Goal: Task Accomplishment & Management: Manage account settings

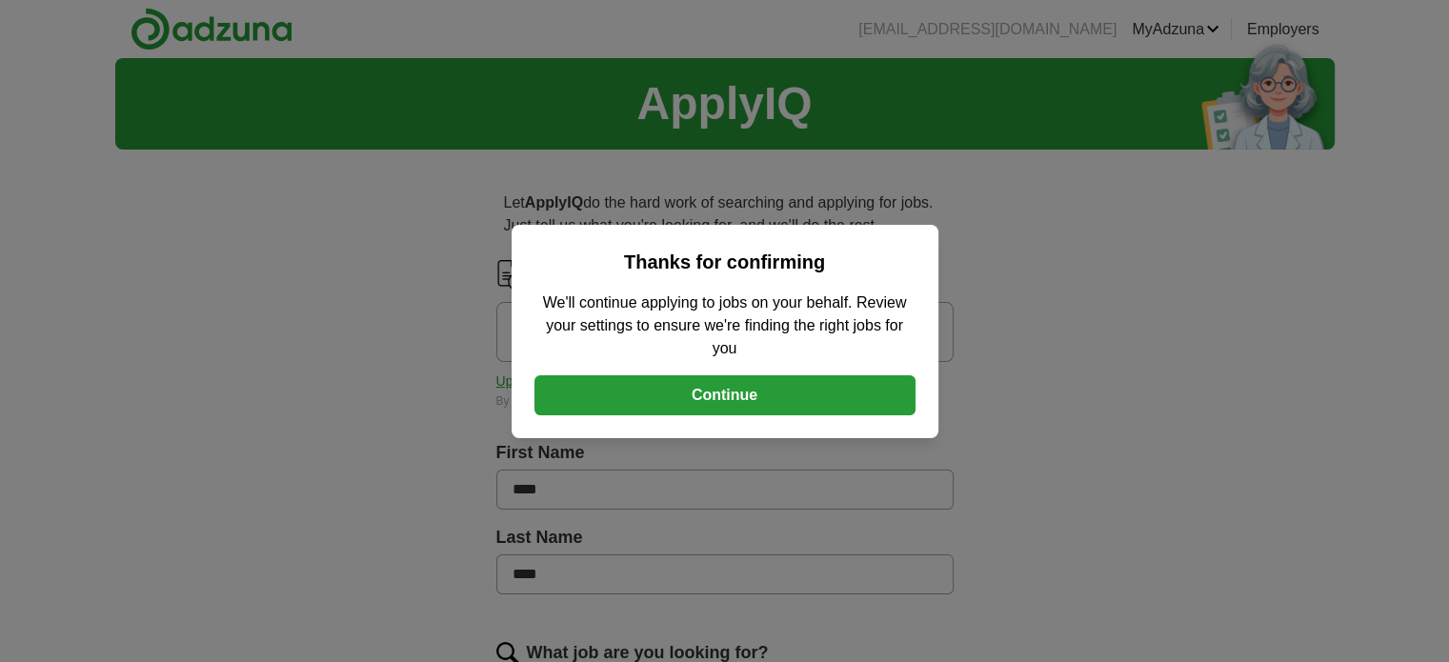
click at [810, 393] on button "Continue" at bounding box center [725, 395] width 381 height 40
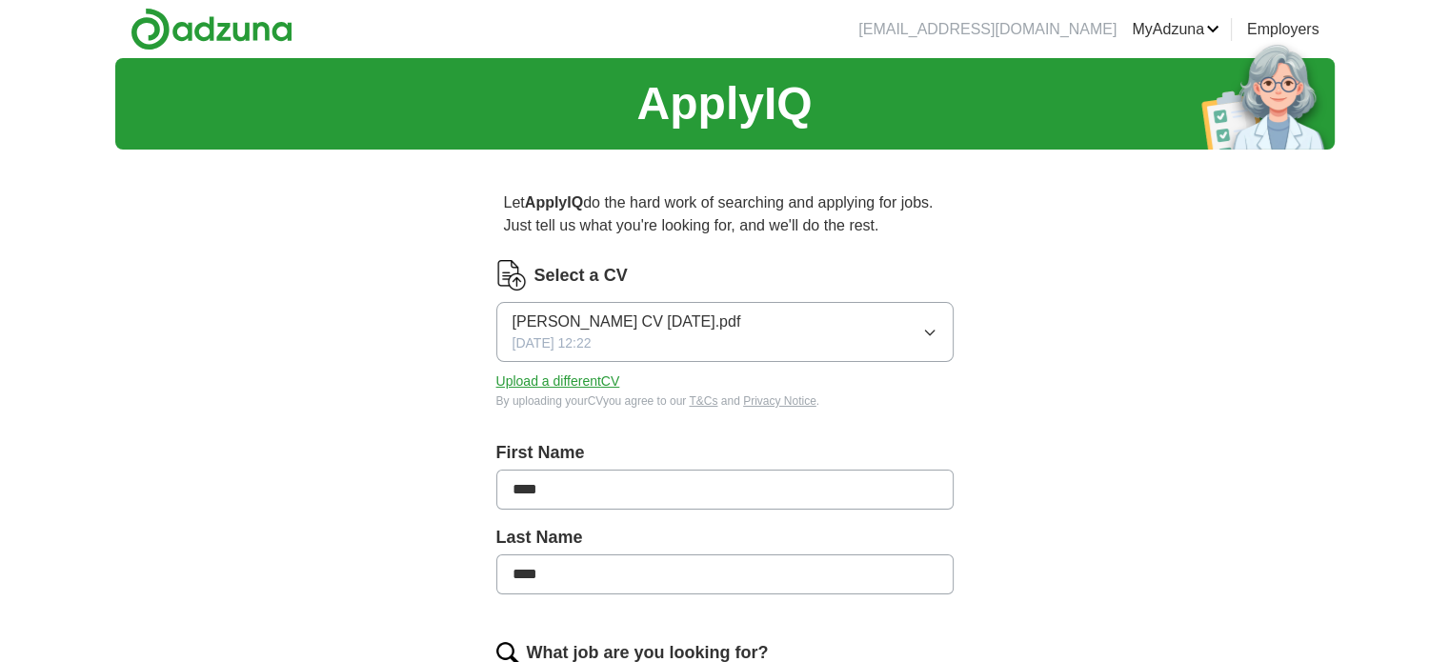
click at [835, 349] on button "[PERSON_NAME] CV [DATE].pdf [DATE] 12:22" at bounding box center [724, 332] width 457 height 60
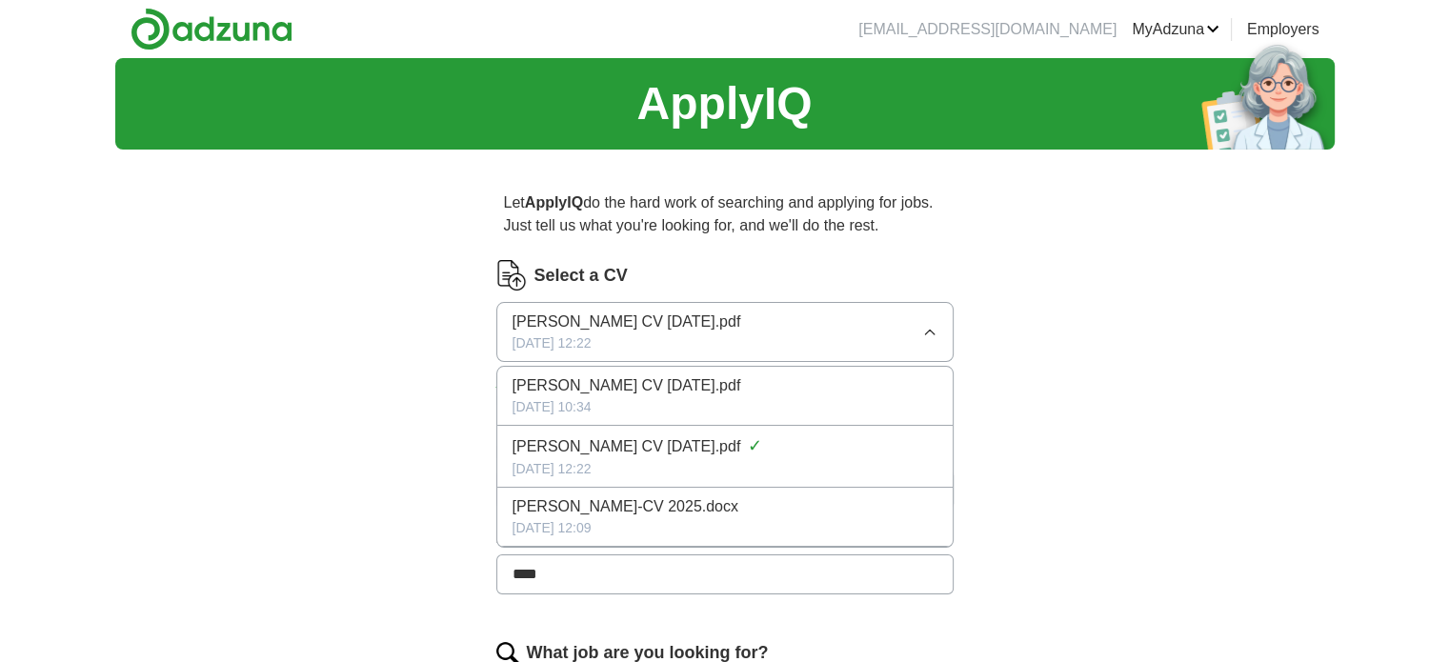
click at [827, 341] on button "[PERSON_NAME] CV [DATE].pdf [DATE] 12:22" at bounding box center [724, 332] width 457 height 60
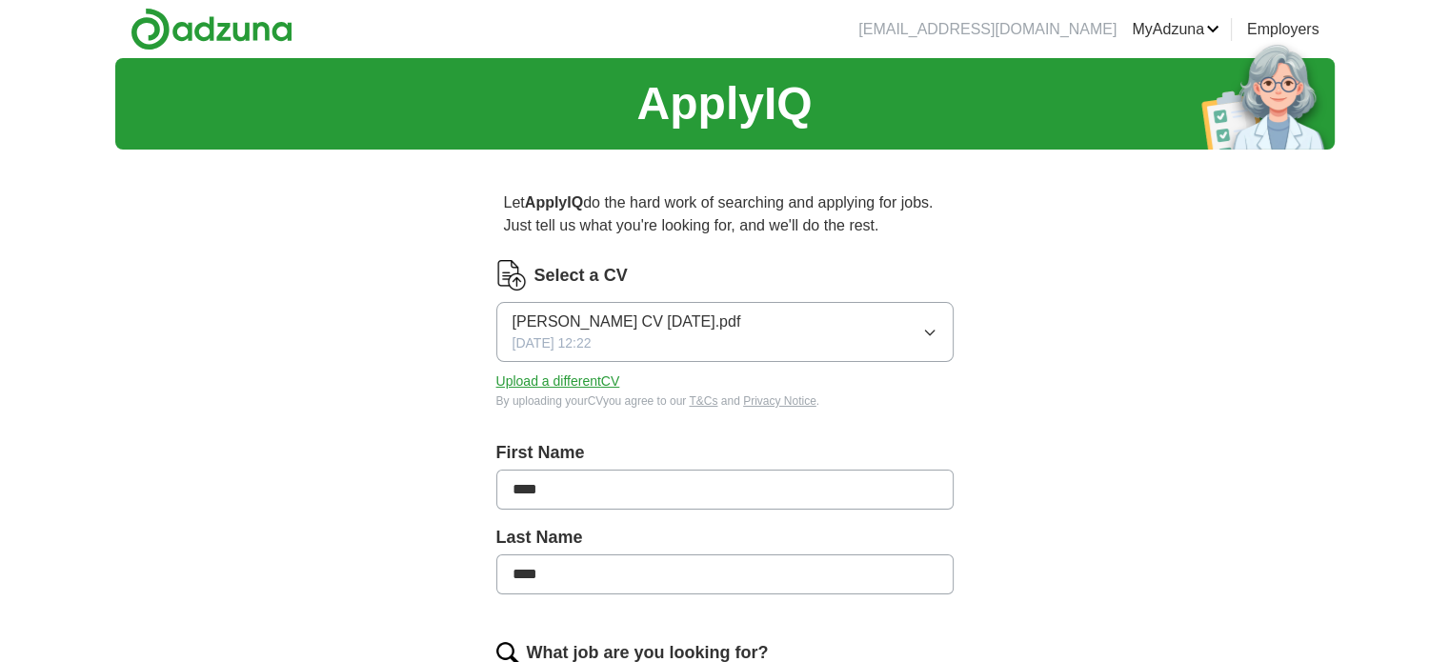
click at [605, 384] on button "Upload a different CV" at bounding box center [558, 382] width 124 height 20
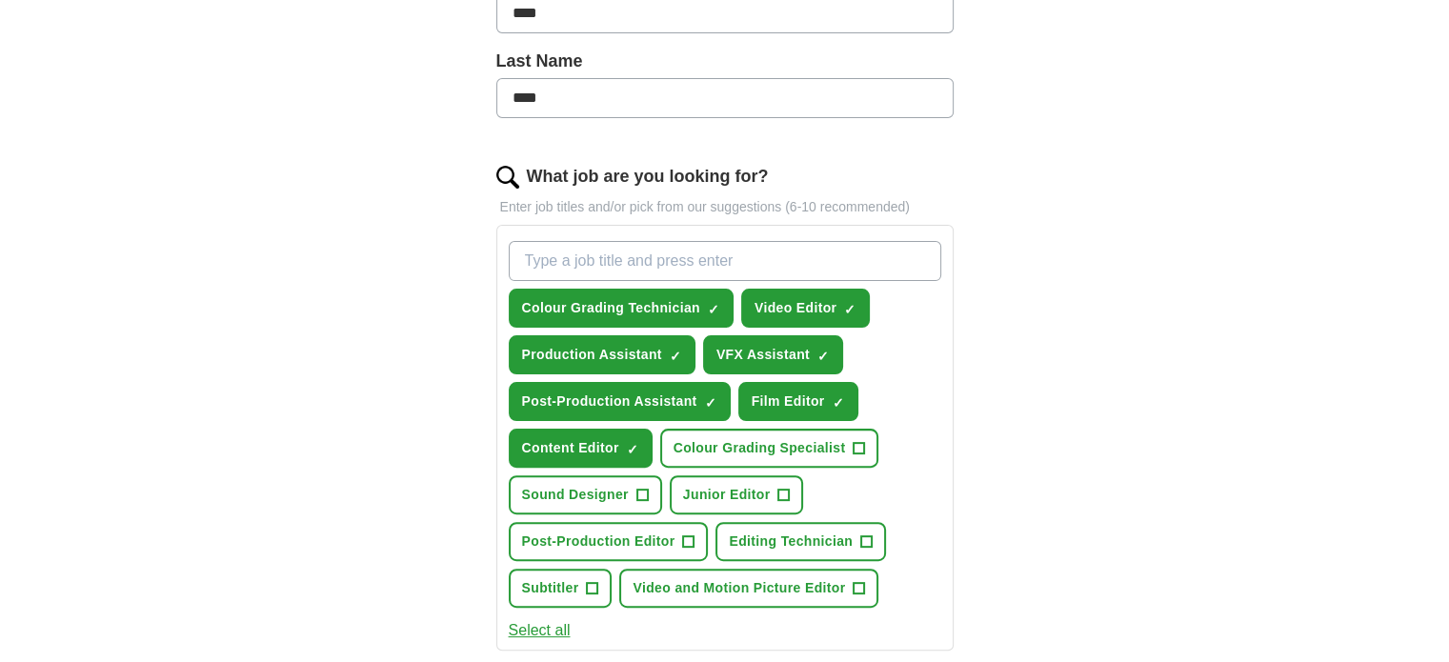
scroll to position [572, 0]
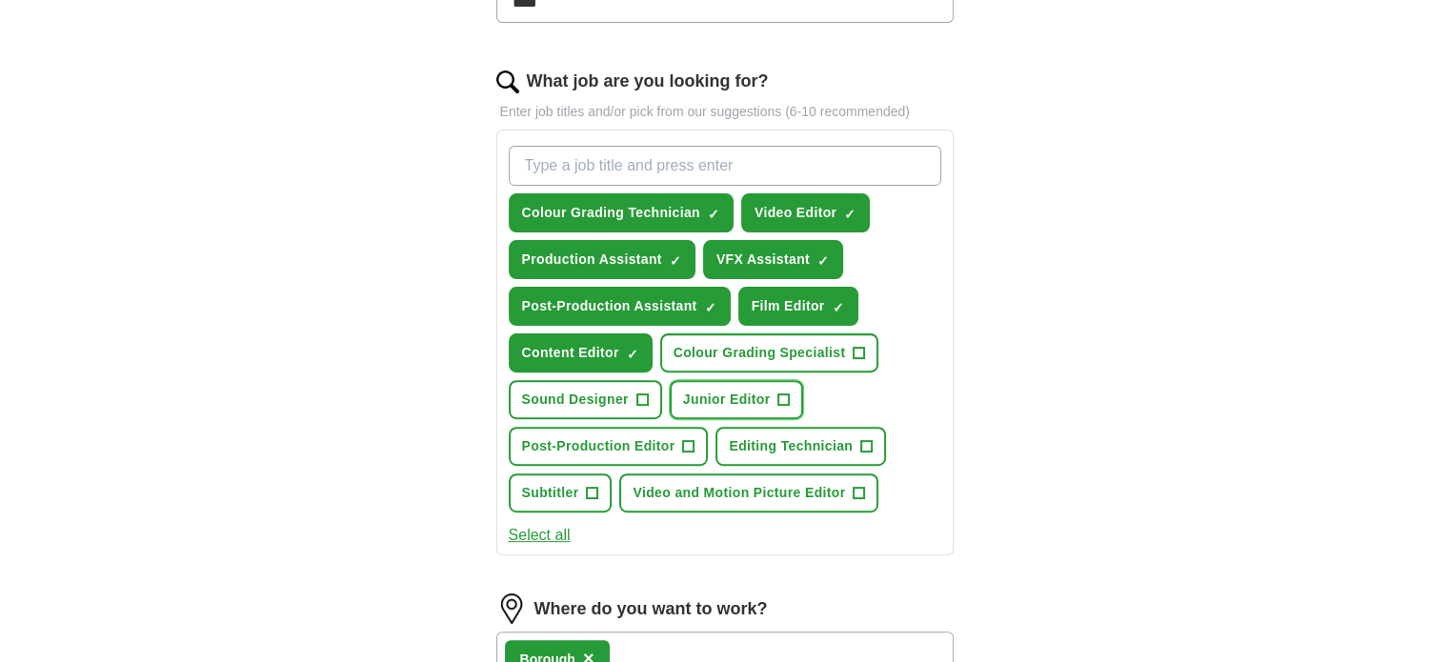
click at [740, 395] on span "Junior Editor" at bounding box center [727, 400] width 88 height 20
click at [619, 398] on span "Sound Designer" at bounding box center [575, 400] width 107 height 20
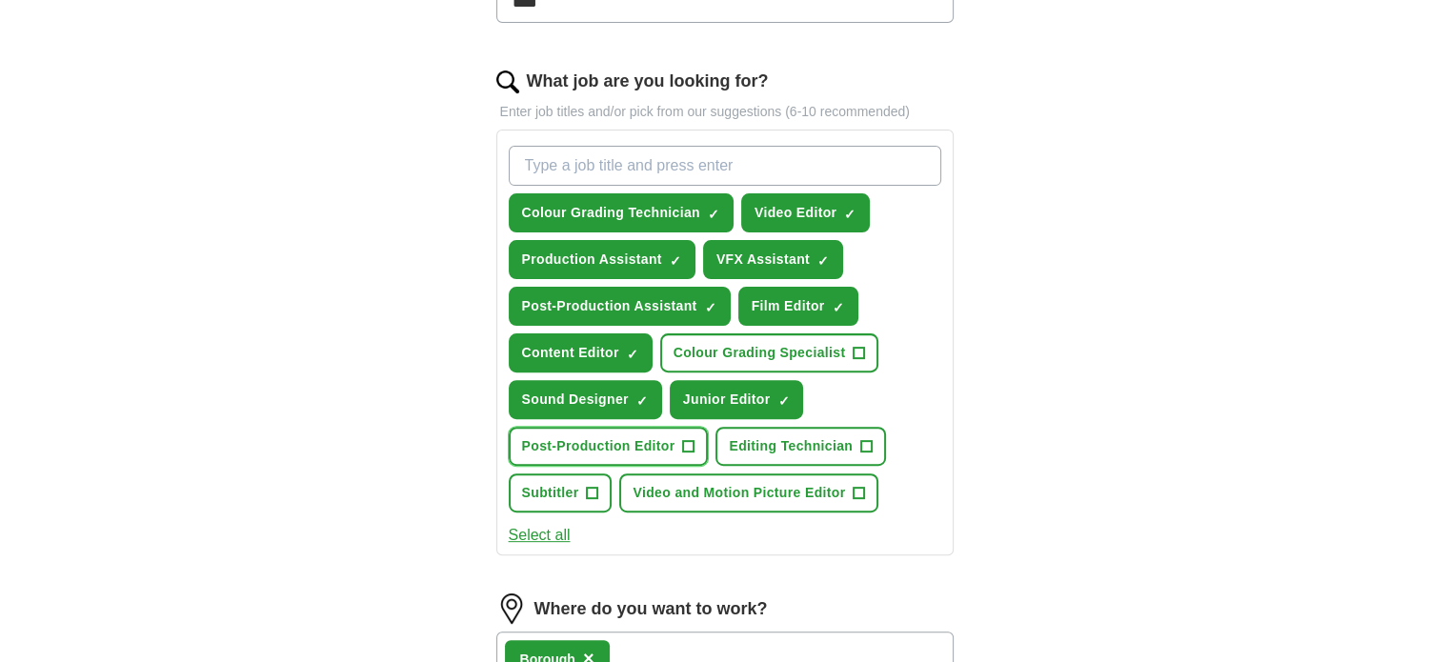
click at [623, 436] on span "Post-Production Editor" at bounding box center [598, 446] width 153 height 20
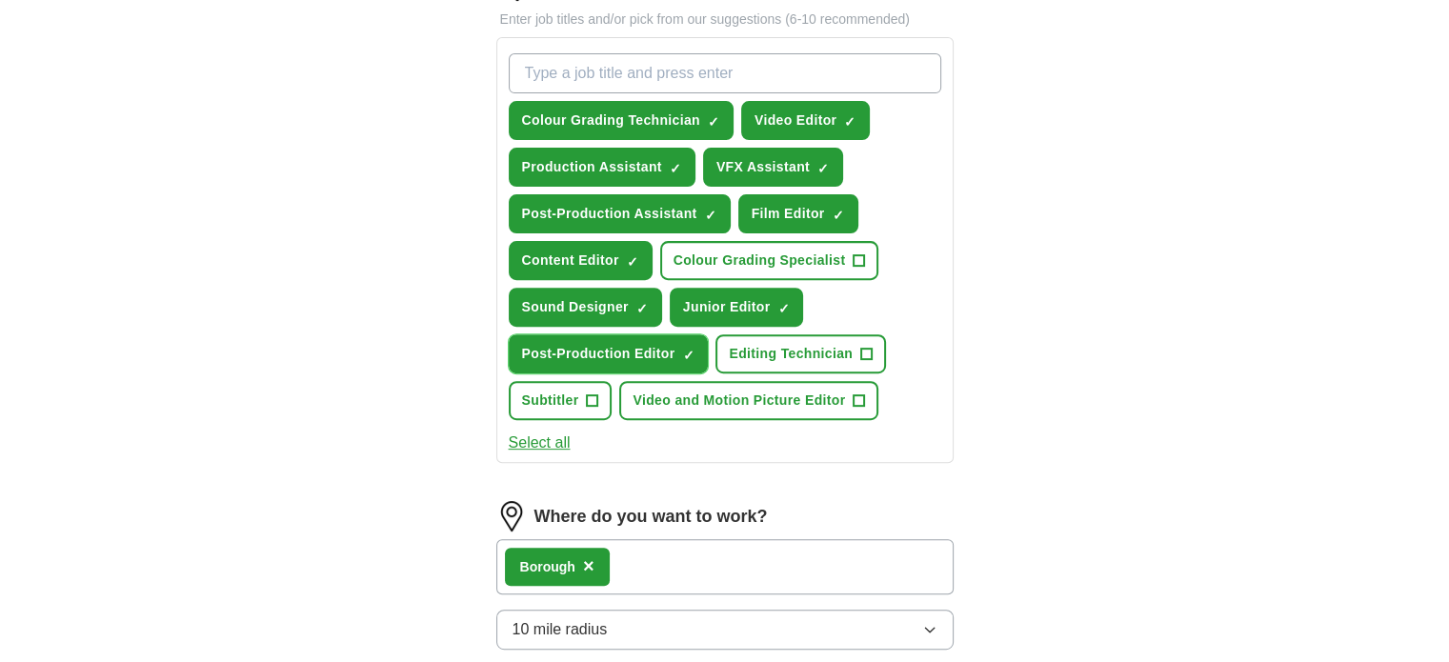
scroll to position [667, 0]
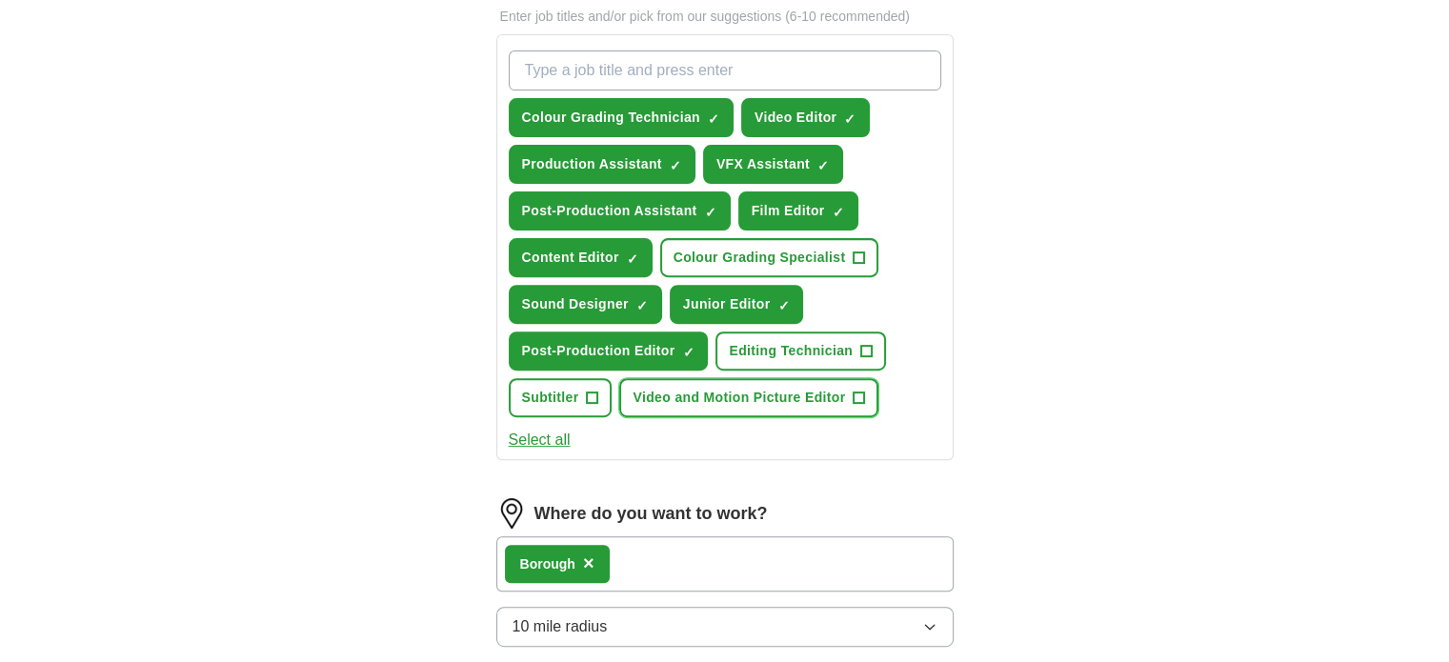
click at [731, 396] on span "Video and Motion Picture Editor" at bounding box center [739, 398] width 213 height 20
click at [583, 388] on button "Subtitler +" at bounding box center [561, 397] width 104 height 39
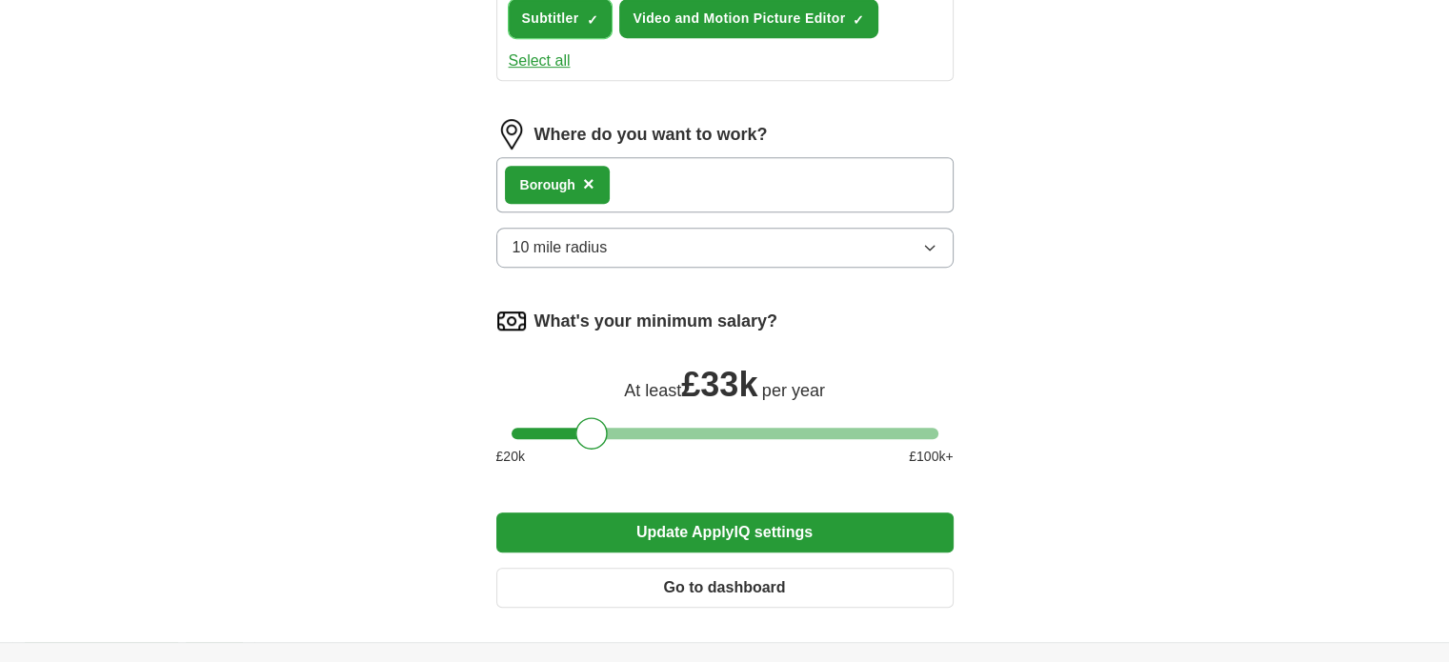
scroll to position [1048, 0]
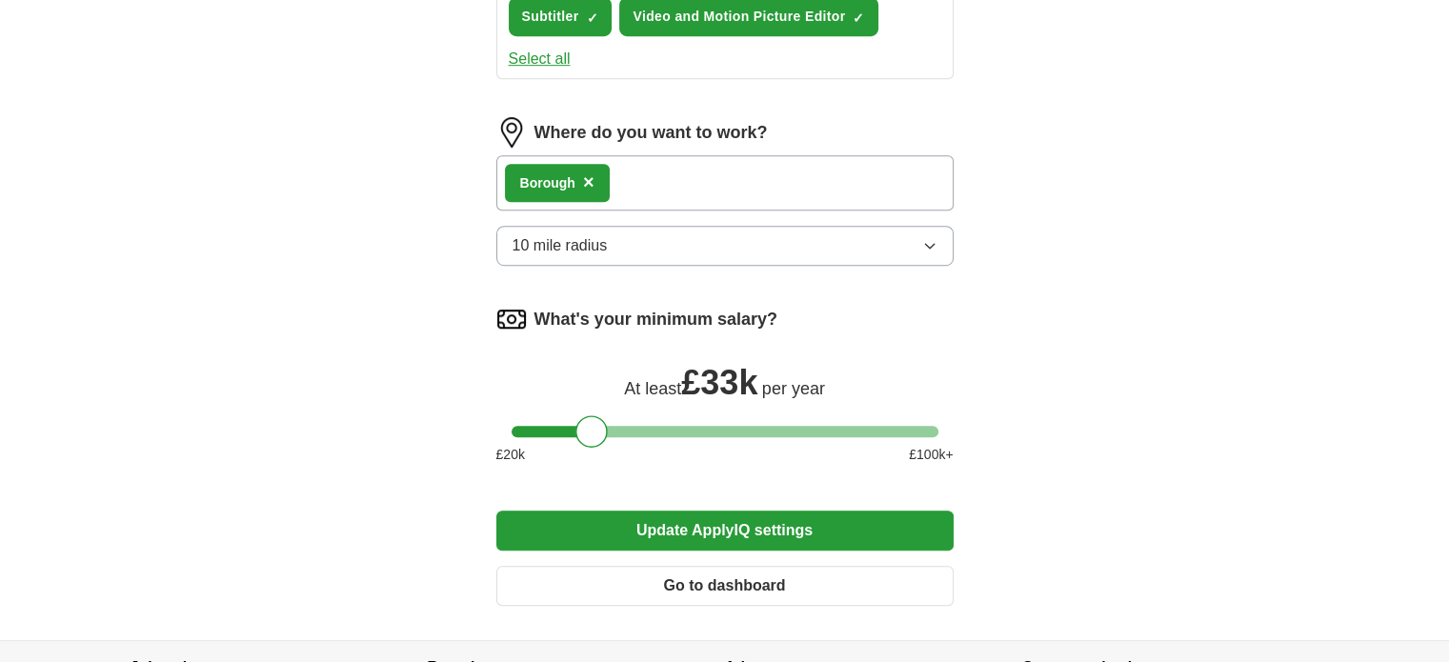
click at [717, 527] on button "Update ApplyIQ settings" at bounding box center [724, 531] width 457 height 40
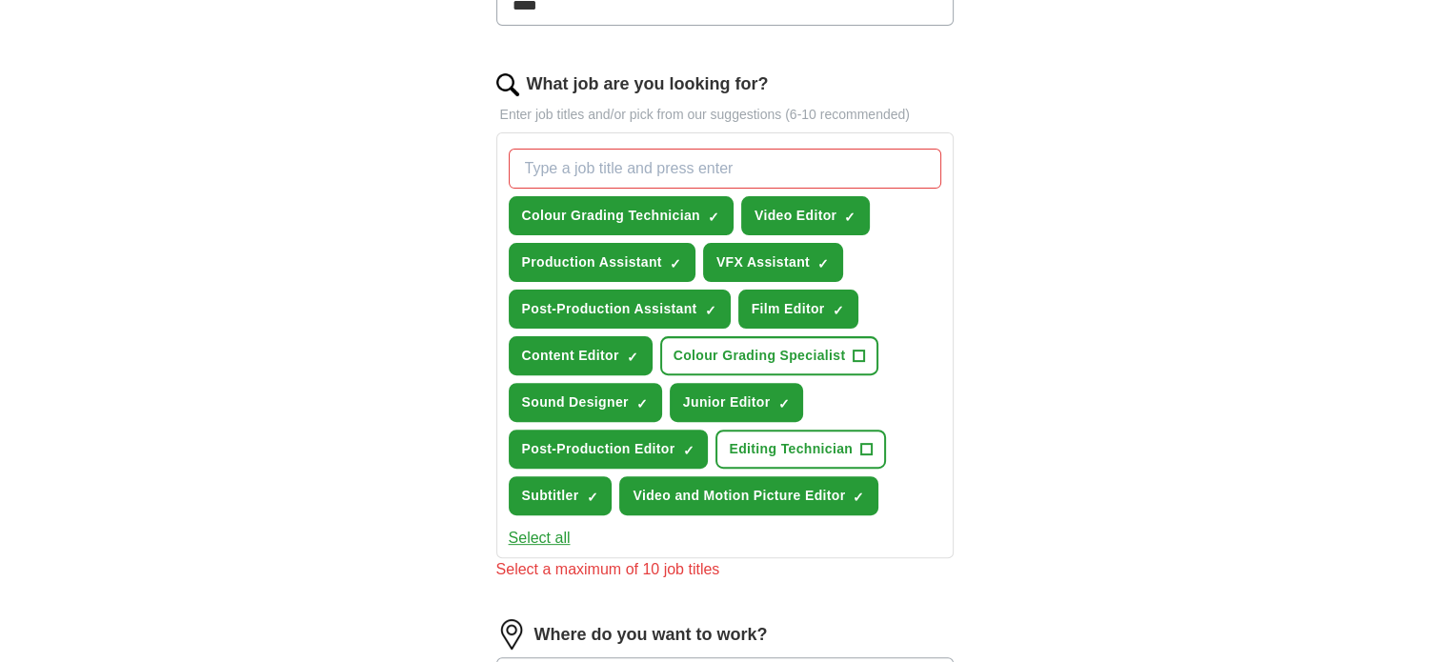
scroll to position [667, 0]
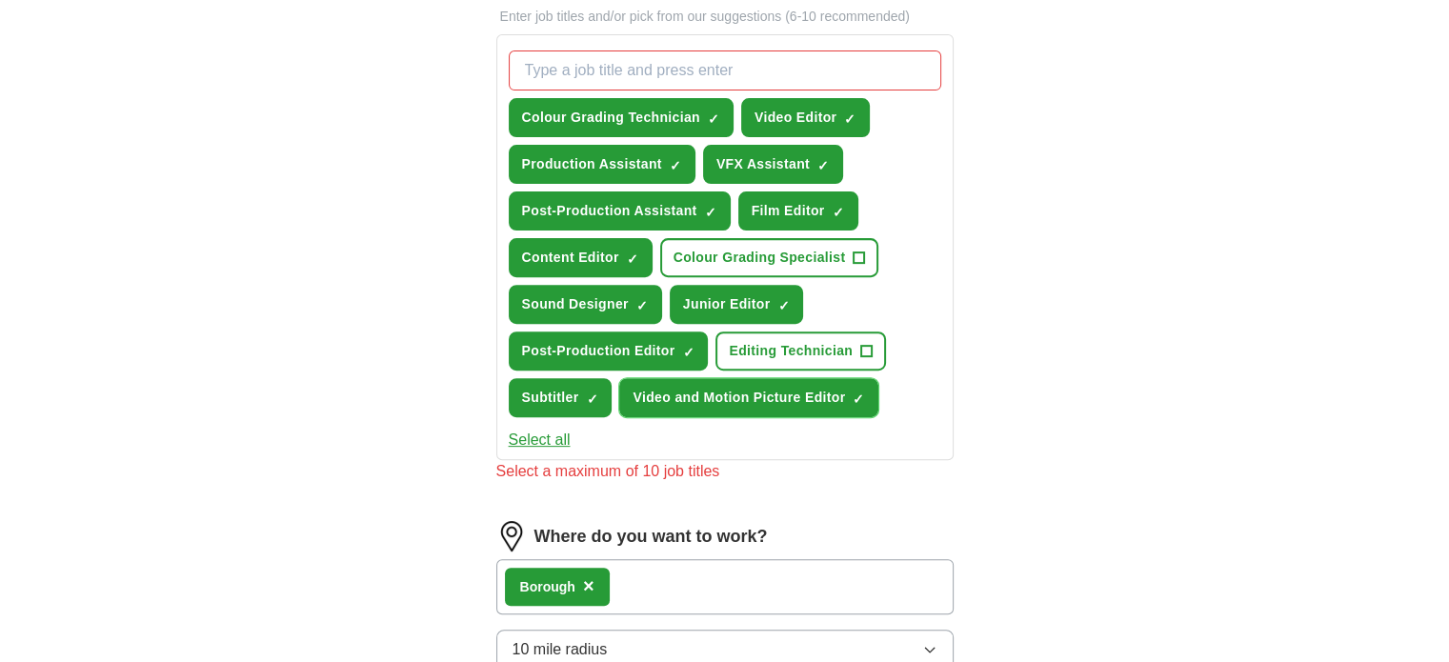
click at [815, 402] on button "Video and Motion Picture Editor ✓ ×" at bounding box center [748, 397] width 259 height 39
click at [560, 399] on span "Subtitler" at bounding box center [550, 398] width 57 height 20
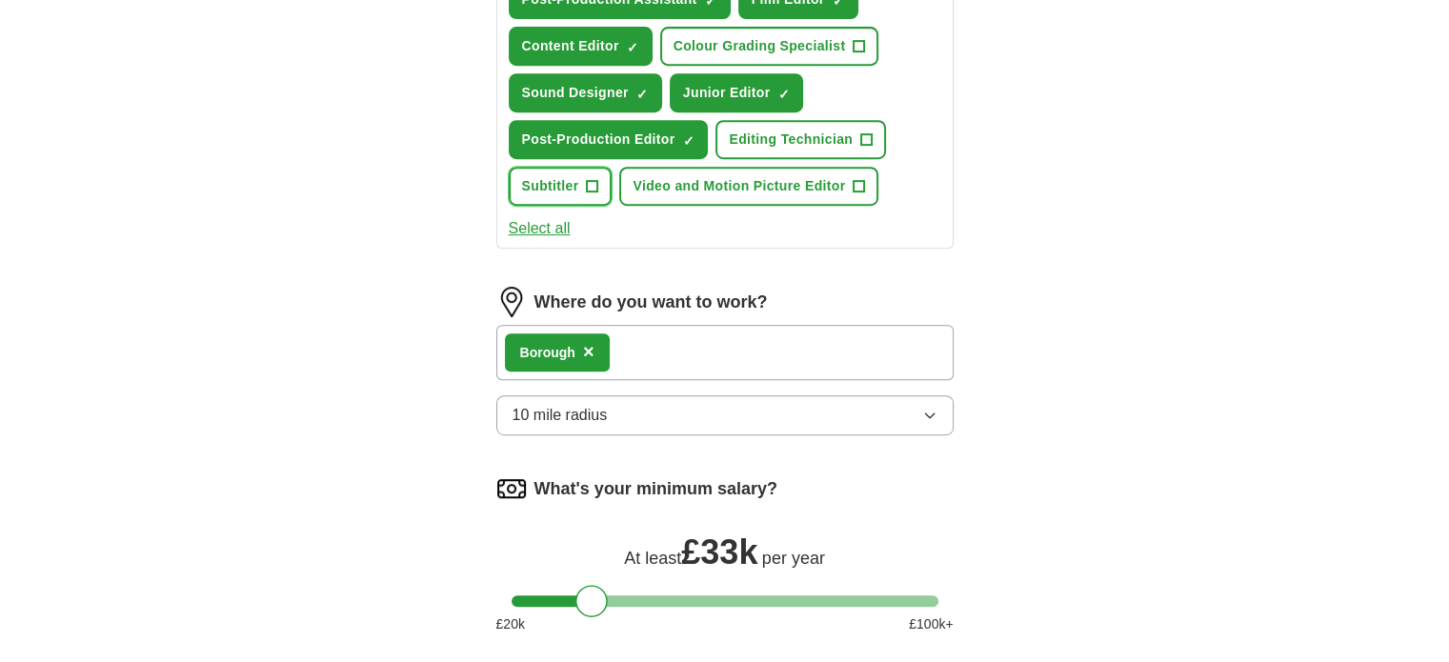
scroll to position [1048, 0]
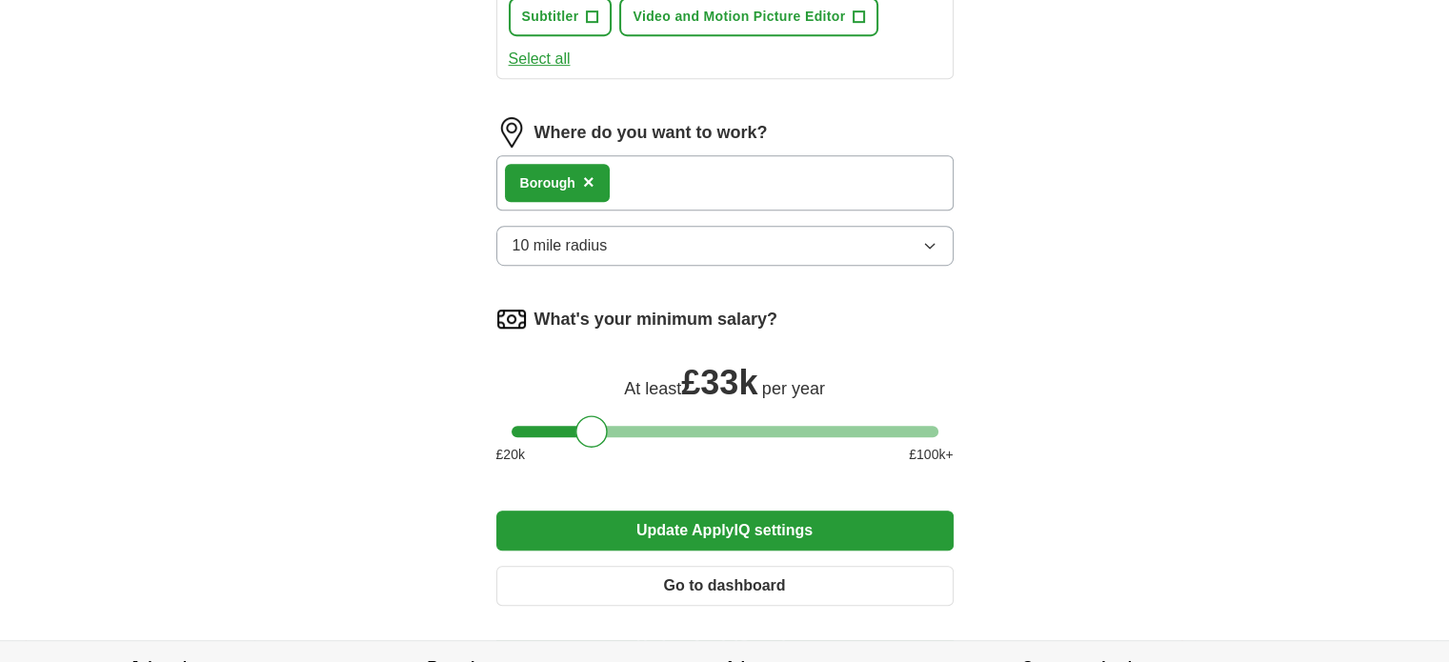
click at [705, 529] on button "Update ApplyIQ settings" at bounding box center [724, 531] width 457 height 40
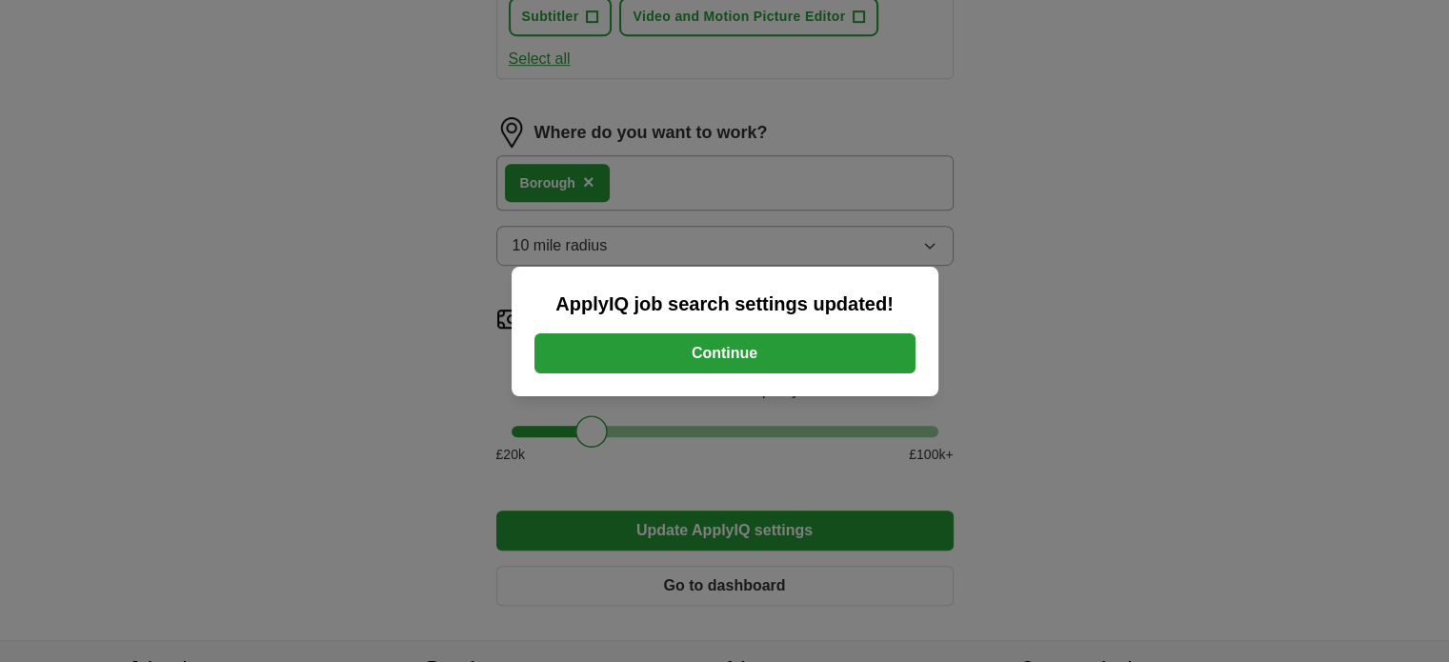
click at [797, 357] on button "Continue" at bounding box center [725, 354] width 381 height 40
